Goal: Information Seeking & Learning: Understand process/instructions

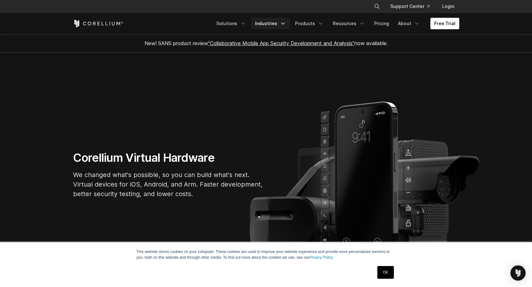
scroll to position [0, 0]
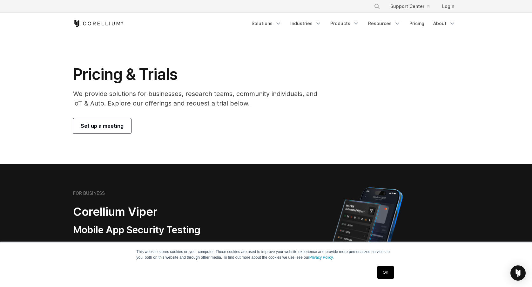
click at [103, 24] on icon "Corellium Home" at bounding box center [98, 24] width 50 height 8
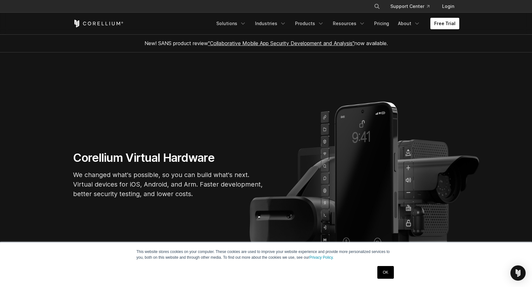
click at [456, 20] on link "Free Trial" at bounding box center [444, 23] width 29 height 11
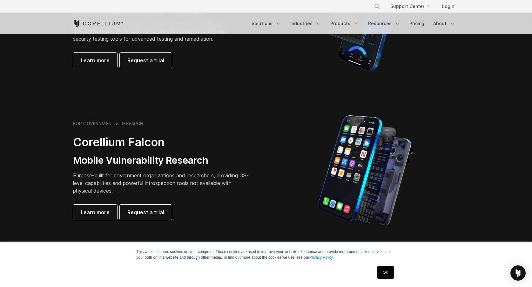
scroll to position [222, 0]
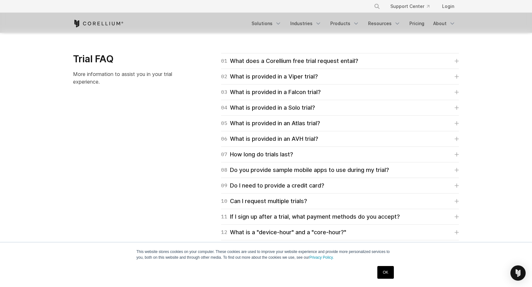
scroll to position [903, 0]
click at [273, 60] on div "01 What does a Corellium free trial request entail?" at bounding box center [289, 61] width 137 height 9
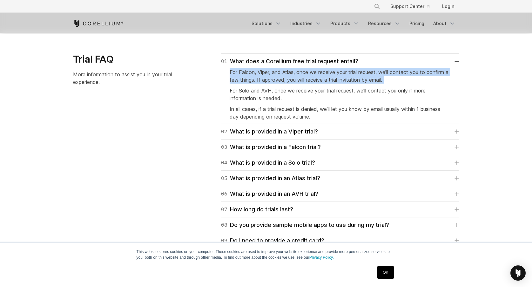
drag, startPoint x: 219, startPoint y: 68, endPoint x: 220, endPoint y: 89, distance: 21.0
click at [220, 89] on div "01 What does a Corellium free trial request entail? For Falcon, Viper, and Atla…" at bounding box center [332, 174] width 253 height 242
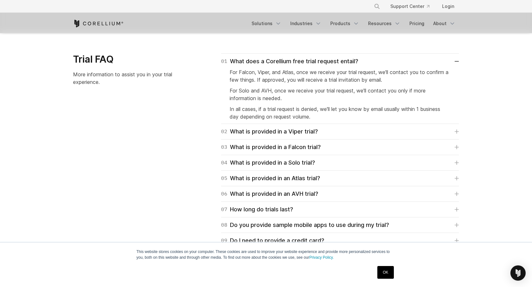
click at [220, 89] on div "01 What does a Corellium free trial request entail? For Falcon, Viper, and Atla…" at bounding box center [332, 174] width 253 height 242
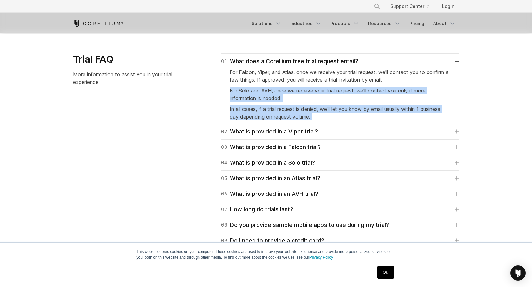
drag, startPoint x: 220, startPoint y: 89, endPoint x: 219, endPoint y: 127, distance: 38.4
click at [219, 127] on div "01 What does a Corellium free trial request entail? For Falcon, Viper, and Atla…" at bounding box center [332, 174] width 253 height 242
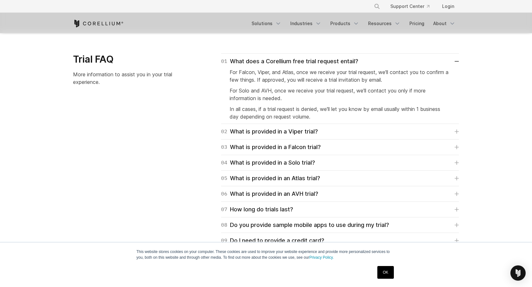
click at [212, 116] on div "01 What does a Corellium free trial request entail? For Falcon, Viper, and Atla…" at bounding box center [332, 174] width 253 height 242
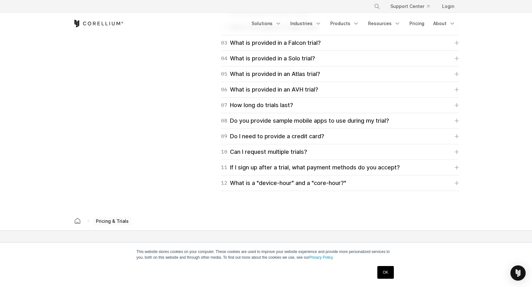
scroll to position [1010, 0]
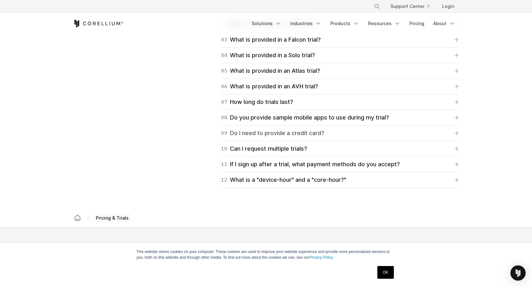
click at [246, 134] on div "09 Do I need to provide a credit card?" at bounding box center [272, 133] width 103 height 9
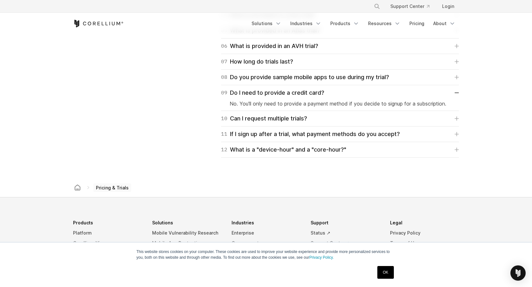
scroll to position [1059, 0]
